Goal: Information Seeking & Learning: Learn about a topic

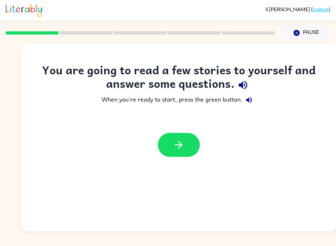
click at [187, 144] on button "button" at bounding box center [179, 145] width 42 height 24
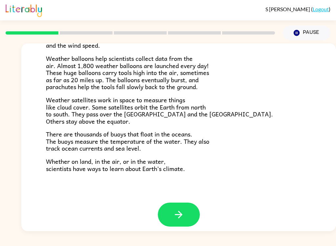
scroll to position [178, 0]
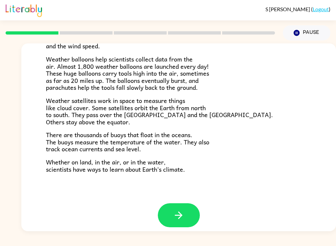
click at [312, 31] on button "Pause Pause" at bounding box center [307, 32] width 48 height 15
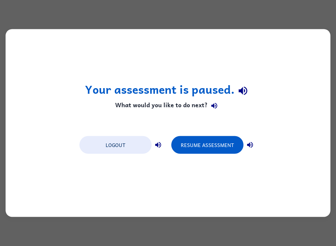
click at [220, 143] on button "Resume Assessment" at bounding box center [207, 145] width 72 height 18
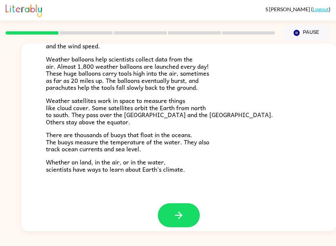
click at [187, 221] on button "button" at bounding box center [179, 215] width 42 height 24
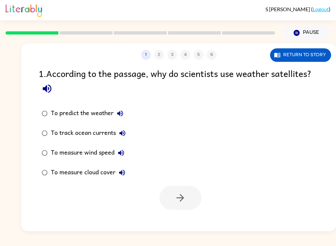
scroll to position [0, 0]
click at [318, 50] on button "Return to story" at bounding box center [300, 54] width 61 height 13
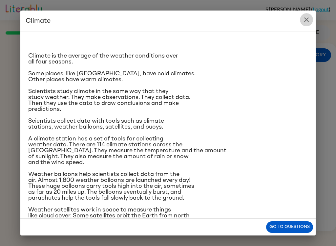
click at [311, 17] on button "close" at bounding box center [306, 19] width 13 height 13
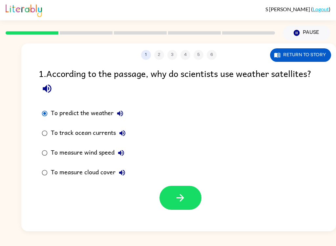
click at [190, 197] on button "button" at bounding box center [181, 198] width 42 height 24
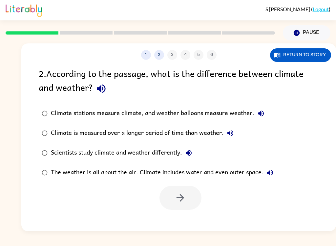
click at [318, 55] on button "Return to story" at bounding box center [300, 54] width 61 height 13
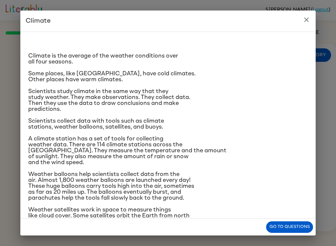
click at [300, 227] on button "Go to questions" at bounding box center [289, 226] width 47 height 11
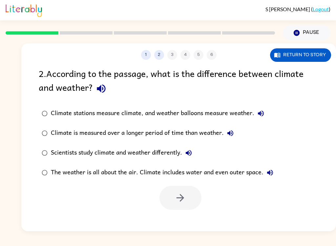
click at [39, 107] on label "Climate stations measure climate, and weather balloons measure weather." at bounding box center [157, 113] width 245 height 20
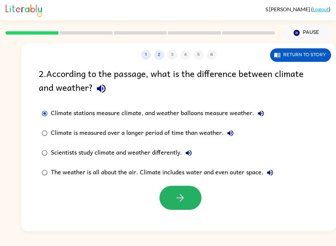
click at [186, 201] on button "button" at bounding box center [181, 198] width 42 height 24
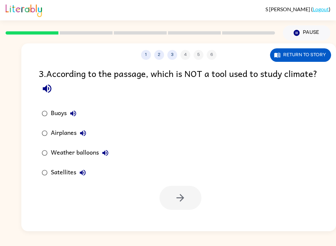
click at [306, 61] on button "Return to story" at bounding box center [300, 54] width 61 height 13
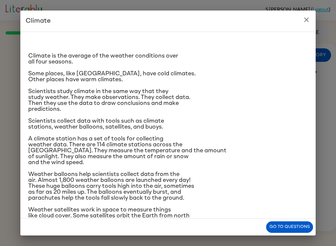
click at [309, 14] on button "close" at bounding box center [306, 19] width 13 height 13
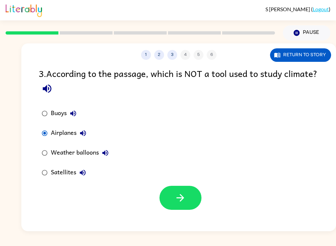
click at [191, 194] on button "button" at bounding box center [181, 198] width 42 height 24
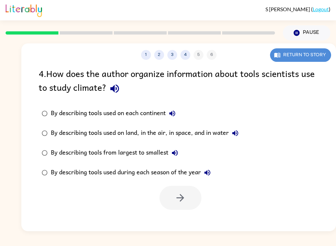
click at [316, 53] on button "Return to story" at bounding box center [300, 54] width 61 height 13
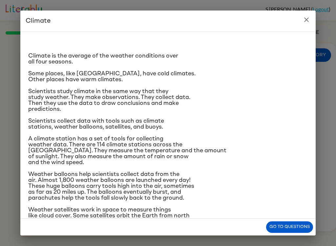
click at [309, 25] on button "close" at bounding box center [306, 19] width 13 height 13
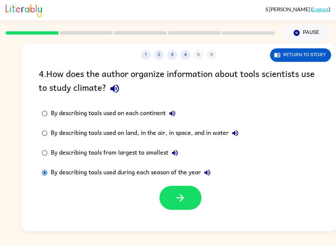
click at [184, 203] on icon "button" at bounding box center [180, 197] width 11 height 11
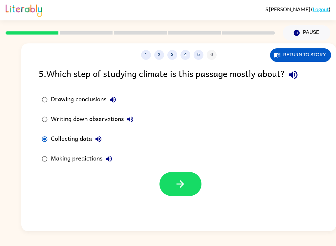
click at [182, 189] on icon "button" at bounding box center [180, 183] width 11 height 11
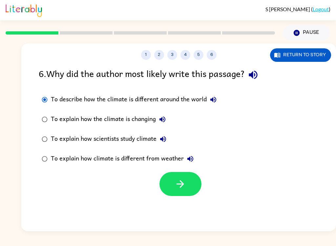
click at [186, 196] on button "button" at bounding box center [181, 184] width 42 height 24
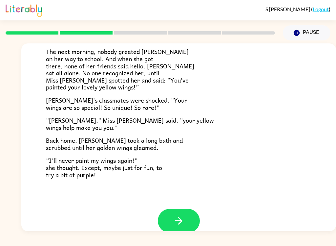
scroll to position [173, 0]
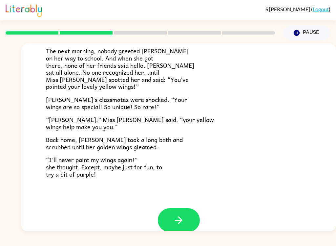
click at [176, 221] on button "button" at bounding box center [179, 220] width 42 height 24
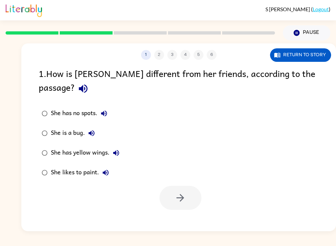
scroll to position [0, 0]
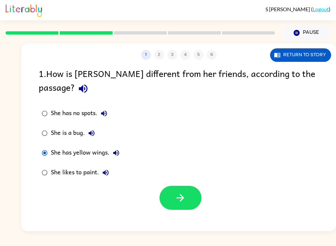
click at [188, 186] on button "button" at bounding box center [181, 198] width 42 height 24
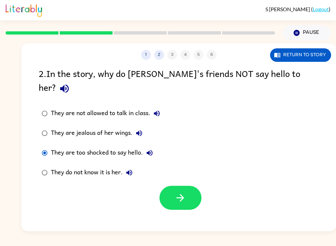
click at [191, 190] on button "button" at bounding box center [181, 198] width 42 height 24
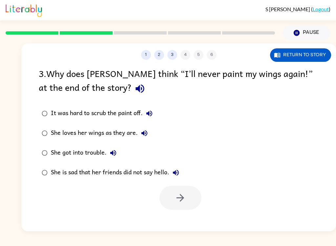
click at [1, 119] on div "1 2 3 4 5 6 Return to story 3 . Why does Lily think “I’ll never paint my wings …" at bounding box center [168, 135] width 336 height 190
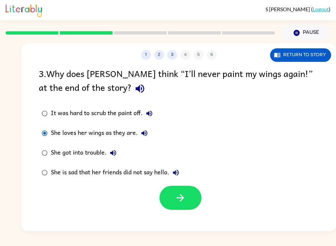
click at [176, 196] on icon "button" at bounding box center [180, 197] width 11 height 11
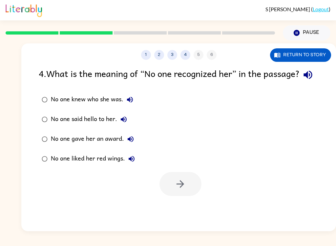
click at [12, 127] on div "1 2 3 4 5 6 Return to story 4 . What is the meaning of “No one recognized her” …" at bounding box center [168, 135] width 336 height 190
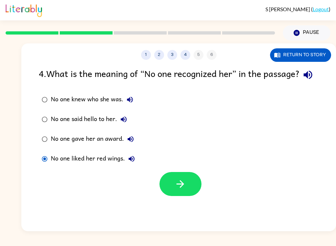
click at [184, 189] on icon "button" at bounding box center [180, 183] width 11 height 11
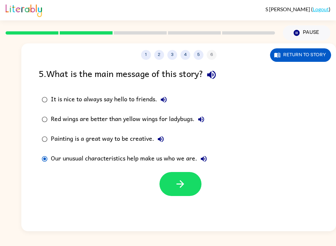
click at [174, 188] on button "button" at bounding box center [181, 184] width 42 height 24
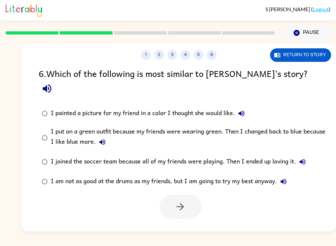
click at [9, 124] on div "1 2 3 4 5 6 Return to story 6 . Which of the following is most similar to Lily’…" at bounding box center [168, 135] width 336 height 190
click at [166, 196] on button "button" at bounding box center [181, 206] width 42 height 24
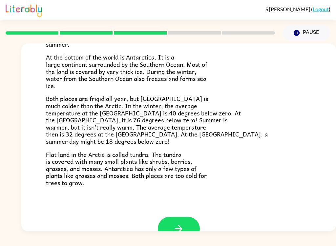
scroll to position [122, 0]
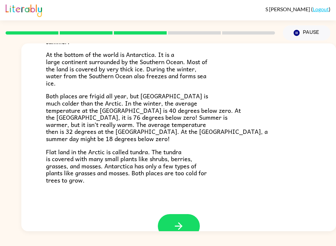
click at [180, 214] on button "button" at bounding box center [179, 226] width 42 height 24
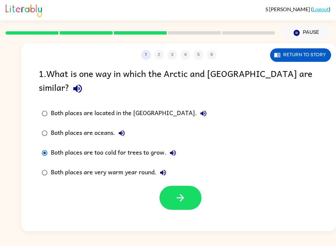
click at [173, 186] on button "button" at bounding box center [181, 198] width 42 height 24
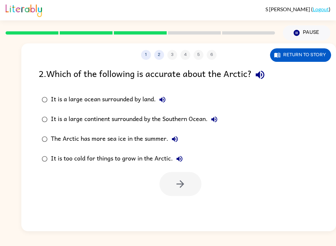
click at [9, 87] on div "1 2 3 4 5 6 Return to story 2 . Which of the following is accurate about the Ar…" at bounding box center [168, 135] width 336 height 190
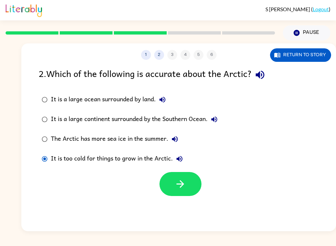
click at [186, 194] on button "button" at bounding box center [181, 184] width 42 height 24
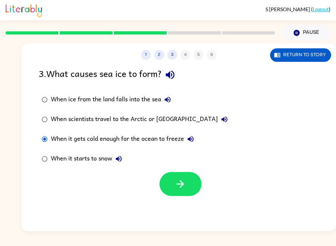
click at [190, 194] on button "button" at bounding box center [181, 184] width 42 height 24
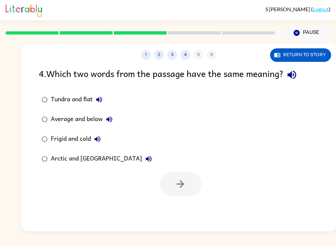
click at [4, 77] on div "1 2 3 4 5 6 Return to story 4 . Which two words from the passage have the same …" at bounding box center [168, 135] width 336 height 190
click at [99, 105] on button "Tundra and flat" at bounding box center [99, 99] width 13 height 13
click at [102, 106] on button "Tundra and flat" at bounding box center [99, 99] width 13 height 13
click at [106, 102] on button "Tundra and flat" at bounding box center [99, 99] width 13 height 13
click at [101, 99] on icon "button" at bounding box center [99, 100] width 8 height 8
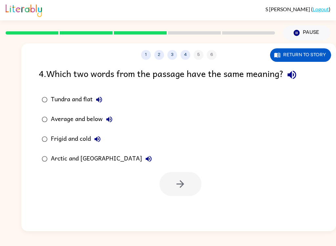
click at [75, 233] on div "S Pagonis ( Logout ) Pause Pause 1 2 3 4 5 6 Return to story 4 . Which two word…" at bounding box center [168, 123] width 336 height 246
click at [95, 138] on icon "button" at bounding box center [98, 139] width 8 height 8
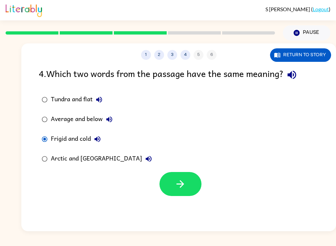
click at [196, 194] on button "button" at bounding box center [181, 184] width 42 height 24
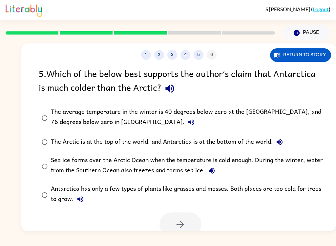
click at [311, 54] on button "Return to story" at bounding box center [300, 54] width 61 height 13
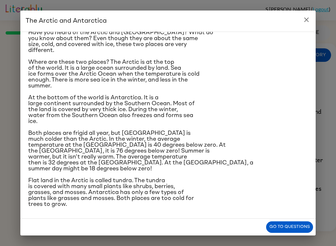
scroll to position [74, 0]
click at [282, 231] on button "Go to questions" at bounding box center [289, 226] width 47 height 11
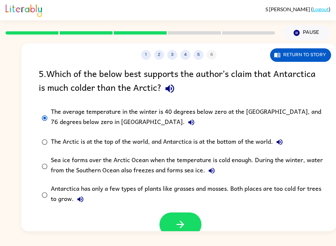
click at [176, 226] on icon "button" at bounding box center [180, 223] width 11 height 11
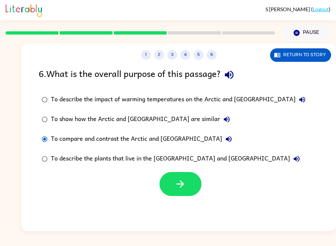
click at [166, 185] on button "button" at bounding box center [181, 184] width 42 height 24
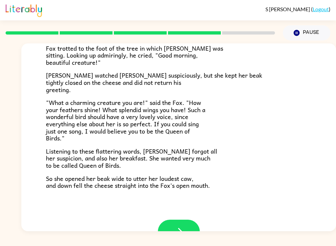
scroll to position [107, 0]
click at [185, 228] on button "button" at bounding box center [179, 231] width 42 height 24
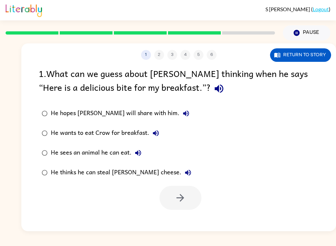
click at [29, 180] on div "1 . What can we guess about Fox’s thinking when he says “Here is a delicious bi…" at bounding box center [178, 137] width 315 height 143
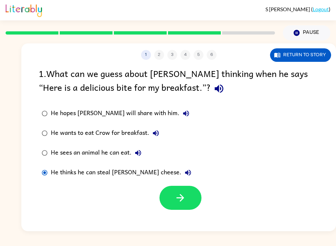
click at [184, 209] on button "button" at bounding box center [181, 198] width 42 height 24
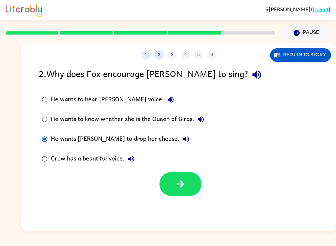
click at [167, 191] on button "button" at bounding box center [181, 184] width 42 height 24
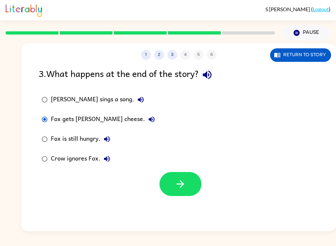
click at [171, 182] on button "button" at bounding box center [181, 184] width 42 height 24
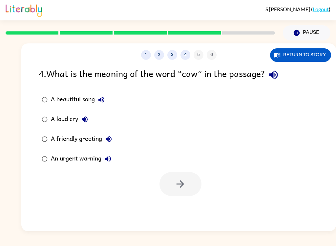
click at [47, 113] on label "A loud cry" at bounding box center [76, 119] width 83 height 20
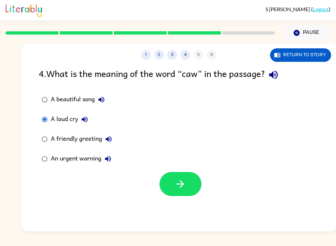
click at [183, 193] on button "button" at bounding box center [181, 184] width 42 height 24
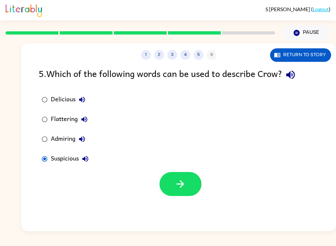
click at [184, 187] on icon "button" at bounding box center [180, 183] width 11 height 11
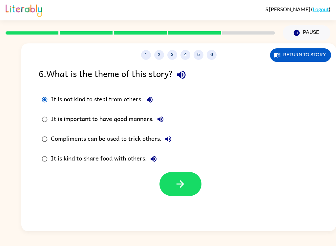
click at [186, 185] on icon "button" at bounding box center [180, 183] width 11 height 11
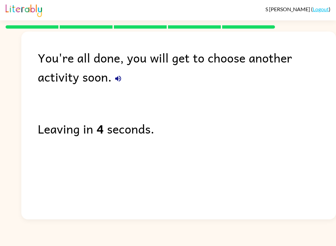
click at [89, 136] on div "Leaving in 4 seconds." at bounding box center [187, 128] width 298 height 19
click at [114, 80] on icon "button" at bounding box center [118, 79] width 8 height 8
click at [65, 81] on div "You're all done, you will get to choose another activity soon." at bounding box center [187, 67] width 298 height 38
click at [114, 76] on icon "button" at bounding box center [118, 79] width 8 height 8
click at [114, 79] on icon "button" at bounding box center [118, 79] width 8 height 8
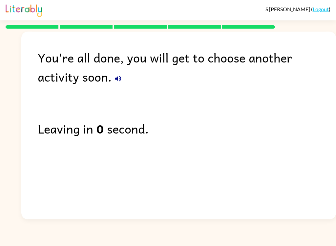
click at [114, 77] on icon "button" at bounding box center [118, 79] width 8 height 8
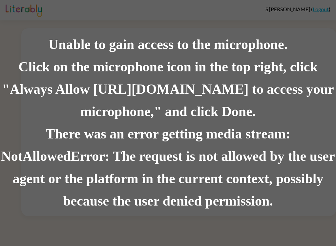
click at [13, 25] on div "Unable to gain access to the microphone. Click on the microphone icon in the to…" at bounding box center [168, 123] width 336 height 246
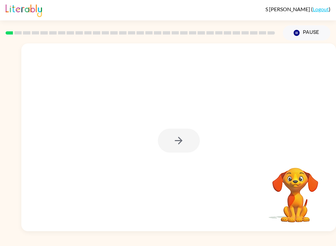
click at [179, 147] on div at bounding box center [179, 140] width 42 height 24
click at [186, 143] on div at bounding box center [179, 140] width 42 height 24
click at [176, 146] on div at bounding box center [179, 140] width 42 height 24
click at [189, 139] on button "button" at bounding box center [179, 140] width 42 height 24
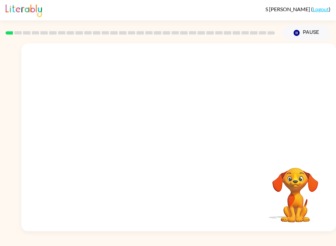
click at [188, 151] on div at bounding box center [178, 136] width 315 height 187
click at [187, 240] on div "S Pagonis ( Logout ) Pause Pause Your browser must support playing .mp4 files t…" at bounding box center [168, 123] width 336 height 246
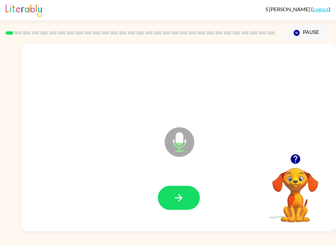
click at [181, 196] on icon "button" at bounding box center [179, 198] width 8 height 8
click at [173, 192] on icon "button" at bounding box center [178, 197] width 11 height 11
click at [181, 192] on icon "button" at bounding box center [178, 197] width 11 height 11
click at [288, 158] on button "button" at bounding box center [295, 158] width 17 height 17
click at [181, 204] on button "button" at bounding box center [179, 198] width 42 height 24
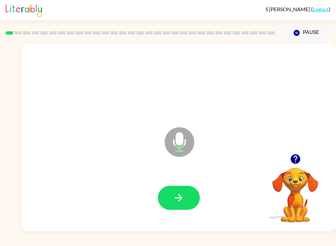
click at [294, 156] on icon "button" at bounding box center [296, 159] width 10 height 10
click at [180, 218] on div at bounding box center [179, 198] width 302 height 54
click at [173, 199] on icon "button" at bounding box center [178, 197] width 11 height 11
click at [166, 200] on button "button" at bounding box center [179, 198] width 42 height 24
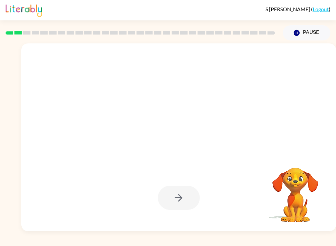
click at [32, 240] on div "S Pagonis ( Logout ) Pause Pause Your browser must support playing .mp4 files t…" at bounding box center [168, 123] width 336 height 246
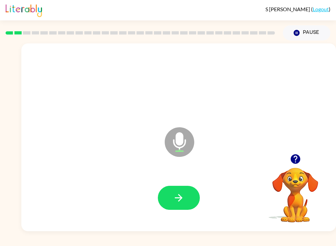
click at [181, 203] on icon "button" at bounding box center [178, 197] width 11 height 11
click at [187, 199] on button "button" at bounding box center [179, 198] width 42 height 24
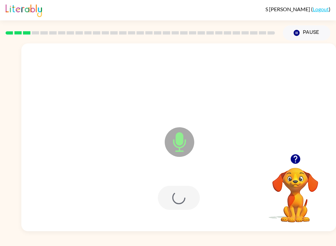
click at [187, 199] on div at bounding box center [179, 198] width 302 height 54
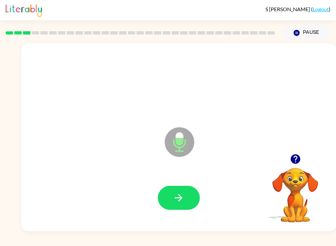
click at [174, 191] on button "button" at bounding box center [179, 198] width 42 height 24
click at [176, 190] on button "button" at bounding box center [179, 198] width 42 height 24
click at [174, 203] on icon "button" at bounding box center [178, 197] width 11 height 11
click at [310, 147] on div "Microphone The Microphone is here when it is your turn to talk" at bounding box center [178, 136] width 315 height 187
click at [295, 161] on icon "button" at bounding box center [296, 159] width 10 height 10
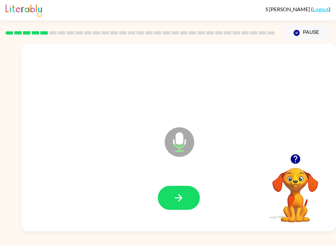
click at [172, 194] on button "button" at bounding box center [179, 198] width 42 height 24
click at [179, 192] on icon "button" at bounding box center [178, 197] width 11 height 11
click at [172, 208] on button "button" at bounding box center [179, 198] width 42 height 24
click at [180, 201] on icon "button" at bounding box center [179, 198] width 8 height 8
click at [183, 209] on button "button" at bounding box center [179, 198] width 42 height 24
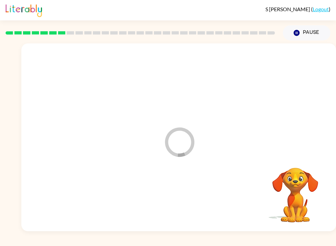
click at [183, 197] on div at bounding box center [179, 198] width 302 height 54
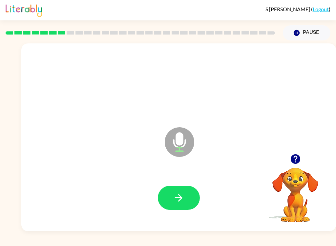
click at [276, 171] on video "Your browser must support playing .mp4 files to use Literably. Please try using…" at bounding box center [296, 190] width 66 height 66
click at [298, 156] on icon "button" at bounding box center [296, 159] width 10 height 10
click at [185, 202] on button "button" at bounding box center [179, 198] width 42 height 24
click at [184, 199] on icon "button" at bounding box center [178, 197] width 11 height 11
click at [178, 202] on icon "button" at bounding box center [178, 197] width 11 height 11
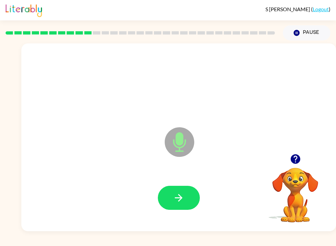
click at [175, 183] on div at bounding box center [179, 198] width 302 height 54
click at [180, 218] on div at bounding box center [179, 198] width 302 height 54
click at [171, 199] on button "button" at bounding box center [179, 198] width 42 height 24
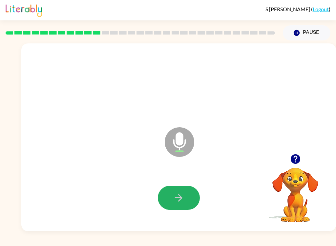
click at [183, 195] on icon "button" at bounding box center [178, 197] width 11 height 11
click at [181, 199] on icon "button" at bounding box center [179, 198] width 8 height 8
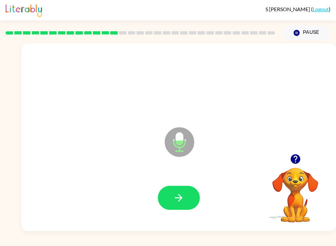
click at [186, 193] on button "button" at bounding box center [179, 198] width 42 height 24
click at [289, 173] on video "Your browser must support playing .mp4 files to use Literably. Please try using…" at bounding box center [296, 190] width 66 height 66
click at [291, 166] on button "button" at bounding box center [295, 158] width 17 height 17
click at [291, 167] on video "Your browser must support playing .mp4 files to use Literably. Please try using…" at bounding box center [296, 190] width 66 height 66
click at [286, 174] on video "Your browser must support playing .mp4 files to use Literably. Please try using…" at bounding box center [296, 190] width 66 height 66
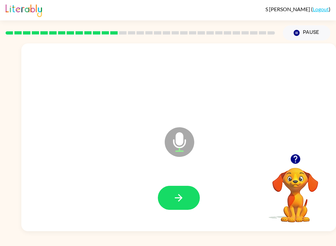
click at [291, 175] on video "Your browser must support playing .mp4 files to use Literably. Please try using…" at bounding box center [296, 190] width 66 height 66
click at [291, 171] on video "Your browser must support playing .mp4 files to use Literably. Please try using…" at bounding box center [296, 190] width 66 height 66
click at [165, 194] on button "button" at bounding box center [179, 198] width 42 height 24
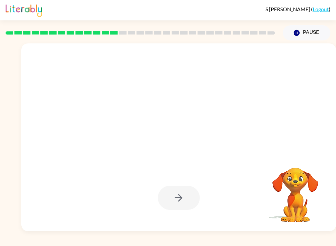
click at [278, 185] on video "Your browser must support playing .mp4 files to use Literably. Please try using…" at bounding box center [296, 190] width 66 height 66
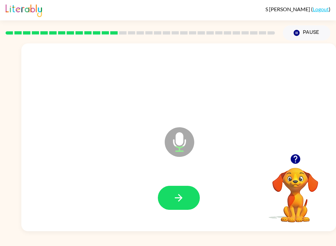
click at [172, 202] on button "button" at bounding box center [179, 198] width 42 height 24
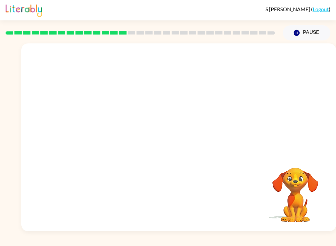
click at [79, 233] on div "S Pagonis ( Logout ) Pause Pause Your browser must support playing .mp4 files t…" at bounding box center [168, 123] width 336 height 246
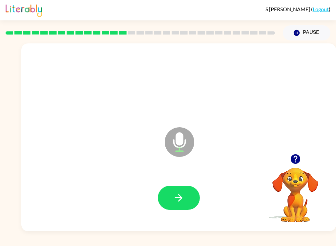
click at [179, 195] on icon "button" at bounding box center [178, 197] width 11 height 11
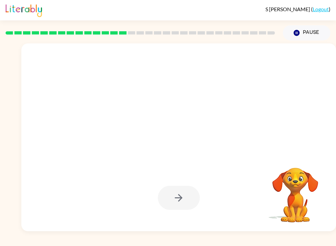
click at [294, 176] on video "Your browser must support playing .mp4 files to use Literably. Please try using…" at bounding box center [296, 190] width 66 height 66
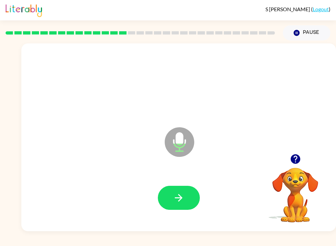
click at [192, 208] on button "button" at bounding box center [179, 198] width 42 height 24
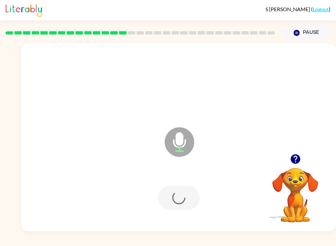
click at [193, 209] on div at bounding box center [179, 198] width 42 height 24
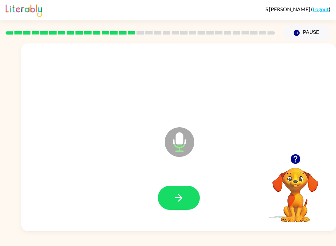
click at [182, 205] on button "button" at bounding box center [179, 198] width 42 height 24
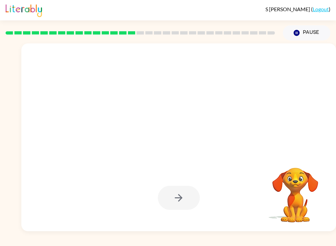
click at [296, 192] on video "Your browser must support playing .mp4 files to use Literably. Please try using…" at bounding box center [296, 190] width 66 height 66
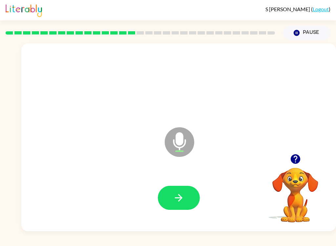
click at [167, 201] on button "button" at bounding box center [179, 198] width 42 height 24
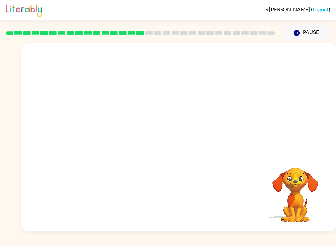
click at [287, 189] on video "Your browser must support playing .mp4 files to use Literably. Please try using…" at bounding box center [296, 190] width 66 height 66
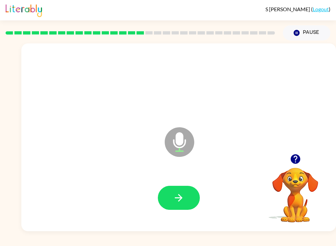
click at [168, 194] on button "button" at bounding box center [179, 198] width 42 height 24
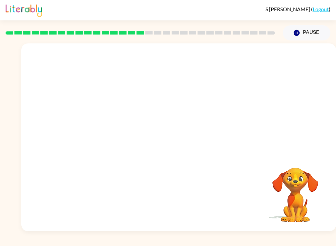
click at [296, 203] on video "Your browser must support playing .mp4 files to use Literably. Please try using…" at bounding box center [296, 190] width 66 height 66
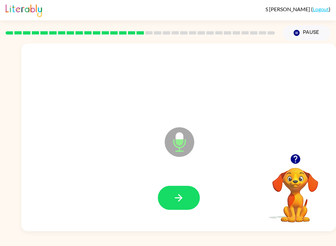
click at [173, 200] on icon "button" at bounding box center [178, 197] width 11 height 11
click at [162, 173] on div at bounding box center [179, 198] width 302 height 54
click at [182, 207] on button "button" at bounding box center [179, 198] width 42 height 24
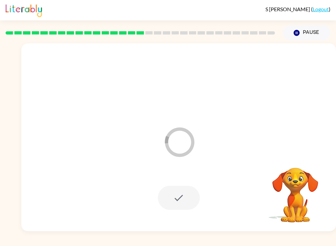
click at [293, 172] on video "Your browser must support playing .mp4 files to use Literably. Please try using…" at bounding box center [296, 190] width 66 height 66
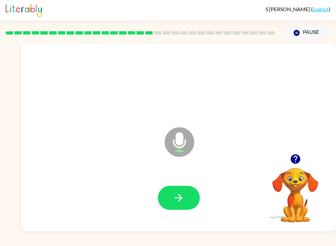
click at [173, 190] on button "button" at bounding box center [179, 198] width 42 height 24
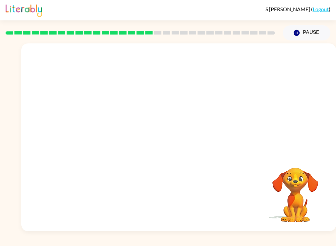
click at [302, 202] on video "Your browser must support playing .mp4 files to use Literably. Please try using…" at bounding box center [296, 190] width 66 height 66
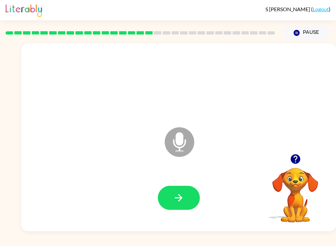
click at [171, 219] on div at bounding box center [179, 198] width 302 height 54
click at [168, 182] on div at bounding box center [179, 198] width 302 height 54
click at [167, 182] on div at bounding box center [179, 198] width 302 height 54
click at [164, 194] on button "button" at bounding box center [179, 198] width 42 height 24
click at [164, 194] on div at bounding box center [179, 198] width 302 height 54
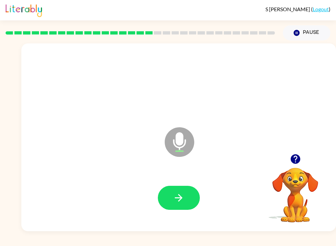
click at [179, 196] on icon "button" at bounding box center [178, 197] width 11 height 11
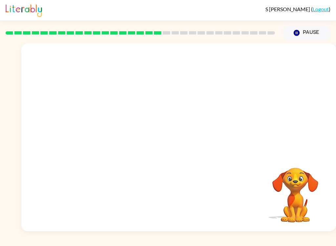
click at [305, 170] on video "Your browser must support playing .mp4 files to use Literably. Please try using…" at bounding box center [296, 190] width 66 height 66
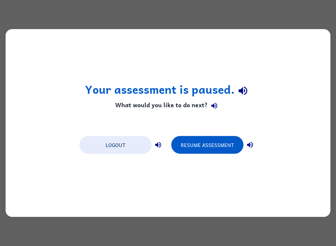
click at [192, 150] on button "Resume Assessment" at bounding box center [207, 145] width 72 height 18
click at [198, 137] on button "Resume Assessment" at bounding box center [207, 145] width 72 height 18
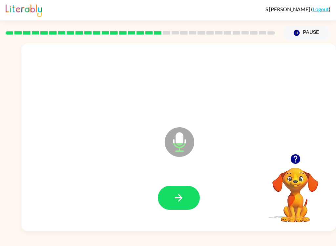
click at [183, 192] on icon "button" at bounding box center [178, 197] width 11 height 11
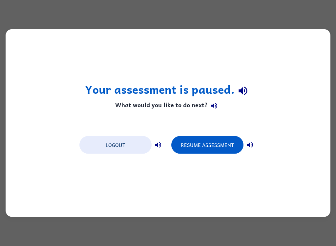
click at [195, 153] on button "Resume Assessment" at bounding box center [207, 145] width 72 height 18
click at [219, 141] on button "Resume Assessment" at bounding box center [207, 145] width 72 height 18
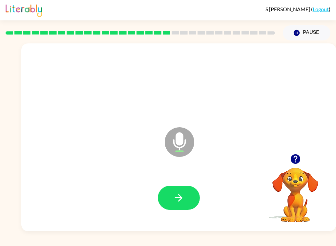
click at [167, 193] on button "button" at bounding box center [179, 198] width 42 height 24
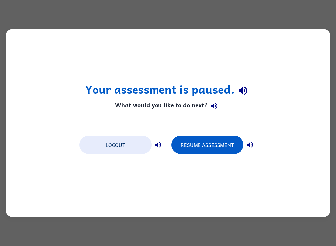
click at [195, 150] on button "Resume Assessment" at bounding box center [207, 145] width 72 height 18
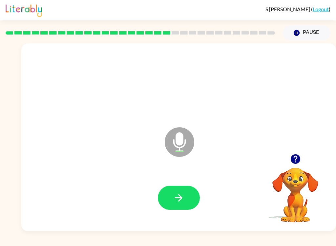
click at [296, 166] on button "button" at bounding box center [295, 158] width 17 height 17
click at [213, 207] on div at bounding box center [179, 198] width 302 height 54
click at [185, 194] on button "button" at bounding box center [179, 198] width 42 height 24
click at [170, 187] on button "button" at bounding box center [179, 198] width 42 height 24
click at [181, 192] on icon "button" at bounding box center [178, 197] width 11 height 11
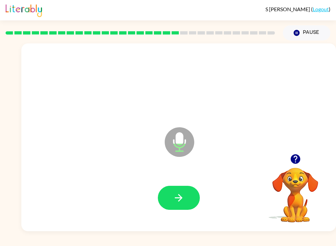
click at [176, 186] on button "button" at bounding box center [179, 198] width 42 height 24
click at [177, 203] on icon "button" at bounding box center [178, 197] width 11 height 11
click at [179, 192] on icon "button" at bounding box center [178, 197] width 11 height 11
click at [184, 199] on icon "button" at bounding box center [178, 197] width 11 height 11
click at [192, 194] on button "button" at bounding box center [179, 198] width 42 height 24
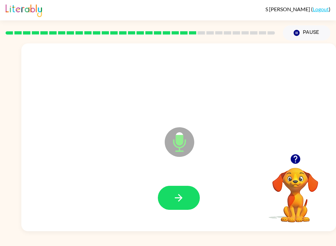
click at [186, 187] on button "button" at bounding box center [179, 198] width 42 height 24
click at [177, 197] on icon "button" at bounding box center [178, 197] width 11 height 11
click at [182, 186] on button "button" at bounding box center [179, 198] width 42 height 24
click at [174, 196] on icon "button" at bounding box center [178, 197] width 11 height 11
click at [181, 194] on icon "button" at bounding box center [178, 197] width 11 height 11
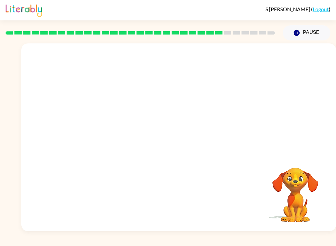
click at [298, 199] on video "Your browser must support playing .mp4 files to use Literably. Please try using…" at bounding box center [296, 190] width 66 height 66
click at [79, 199] on div "Your browser must support playing .mp4 files to use Literably. Please try using…" at bounding box center [178, 136] width 315 height 187
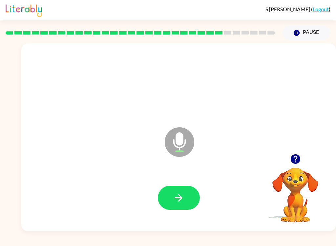
click at [288, 161] on button "button" at bounding box center [295, 158] width 17 height 17
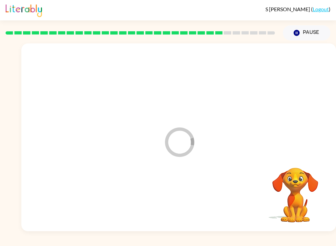
click at [179, 197] on div at bounding box center [179, 198] width 302 height 54
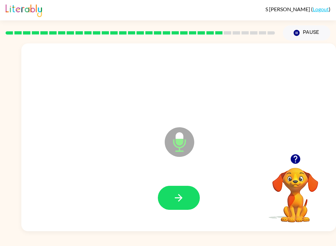
click at [178, 193] on icon "button" at bounding box center [178, 197] width 11 height 11
click at [174, 193] on icon "button" at bounding box center [178, 197] width 11 height 11
click at [182, 187] on button "button" at bounding box center [179, 198] width 42 height 24
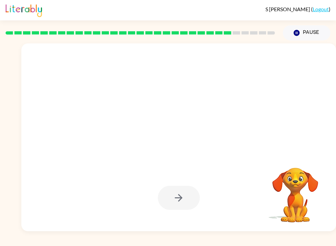
click at [165, 199] on button "button" at bounding box center [179, 198] width 42 height 24
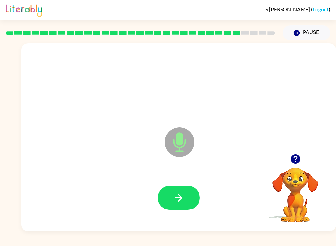
click at [178, 186] on button "button" at bounding box center [179, 198] width 42 height 24
click at [172, 197] on button "button" at bounding box center [179, 198] width 42 height 24
click at [181, 201] on icon "button" at bounding box center [178, 197] width 11 height 11
click at [181, 191] on button "button" at bounding box center [179, 198] width 42 height 24
click at [187, 203] on button "button" at bounding box center [179, 198] width 42 height 24
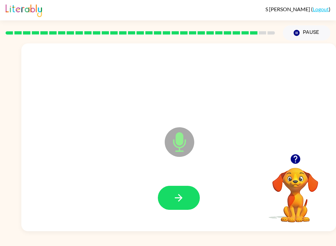
click at [182, 199] on icon "button" at bounding box center [178, 197] width 11 height 11
click at [181, 190] on button "button" at bounding box center [179, 198] width 42 height 24
click at [173, 202] on icon "button" at bounding box center [178, 197] width 11 height 11
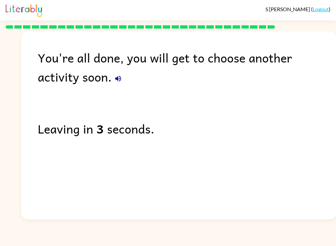
click at [48, 128] on div "Leaving in 3 seconds." at bounding box center [187, 128] width 298 height 19
click at [47, 128] on div "Leaving in 3 seconds." at bounding box center [187, 128] width 298 height 19
click at [112, 82] on button "button" at bounding box center [118, 78] width 13 height 13
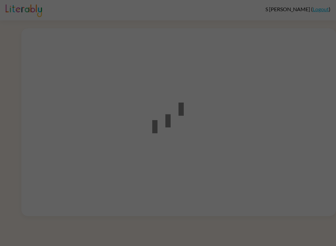
scroll to position [16, 0]
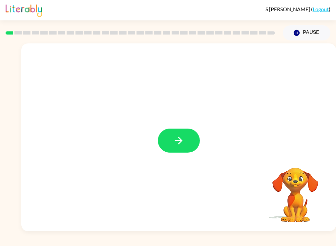
click at [186, 140] on button "button" at bounding box center [179, 140] width 42 height 24
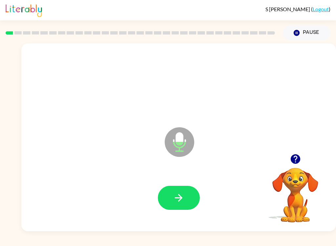
click at [176, 200] on icon "button" at bounding box center [178, 197] width 11 height 11
